Goal: Find specific page/section: Find specific page/section

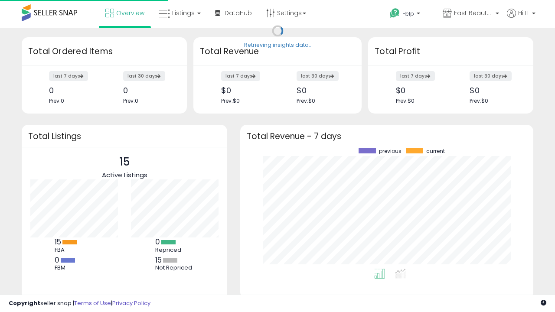
scroll to position [120, 276]
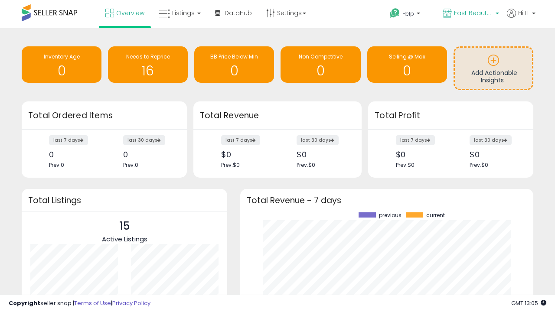
click at [470, 14] on span "Fast Beauty ([GEOGRAPHIC_DATA])" at bounding box center [473, 13] width 39 height 9
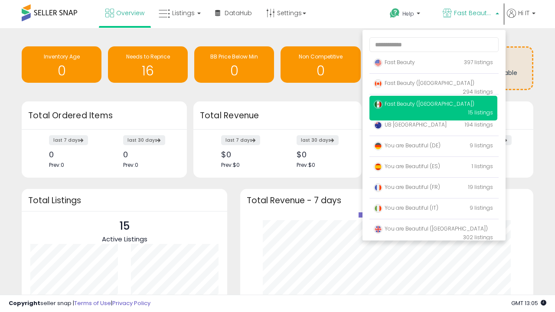
click at [433, 85] on span "Fast Beauty ([GEOGRAPHIC_DATA])" at bounding box center [424, 82] width 101 height 7
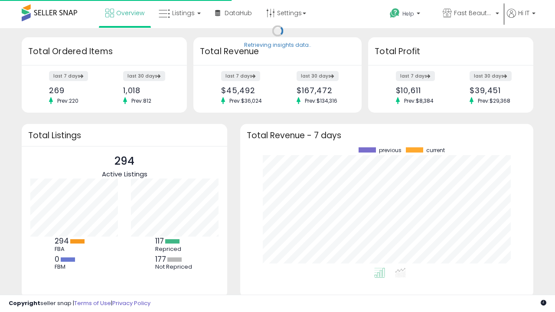
scroll to position [120, 276]
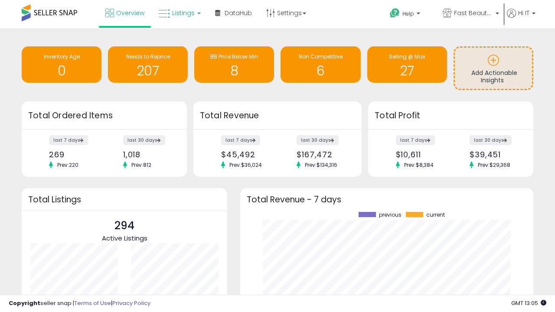
click at [179, 13] on span "Listings" at bounding box center [183, 13] width 23 height 9
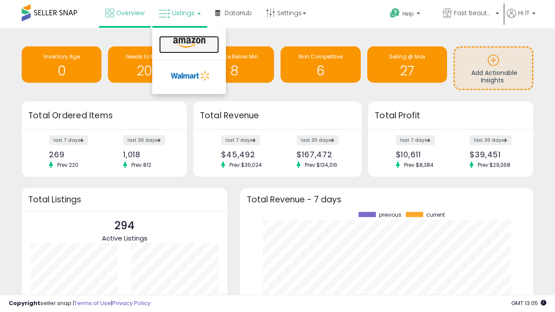
click at [188, 43] on icon at bounding box center [189, 42] width 38 height 11
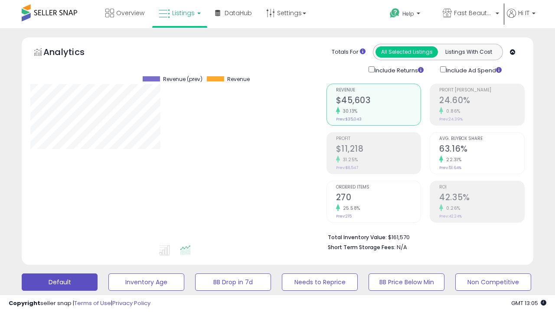
scroll to position [168, 0]
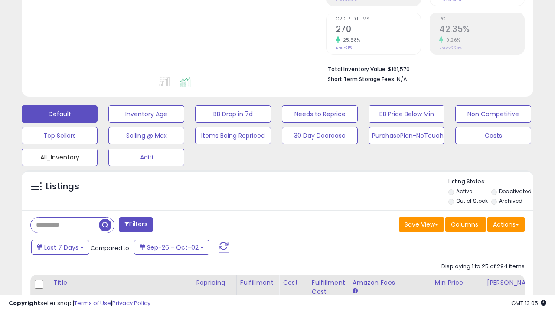
click at [59, 156] on button "All_Inventory" at bounding box center [60, 157] width 76 height 17
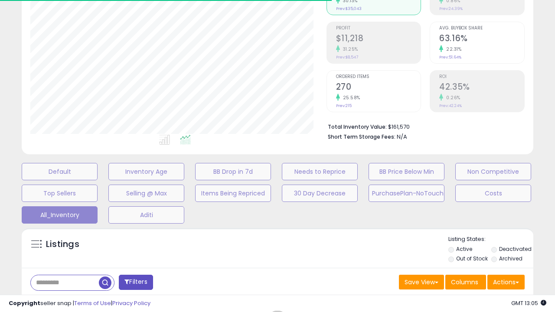
scroll to position [250, 0]
